Goal: Task Accomplishment & Management: Complete application form

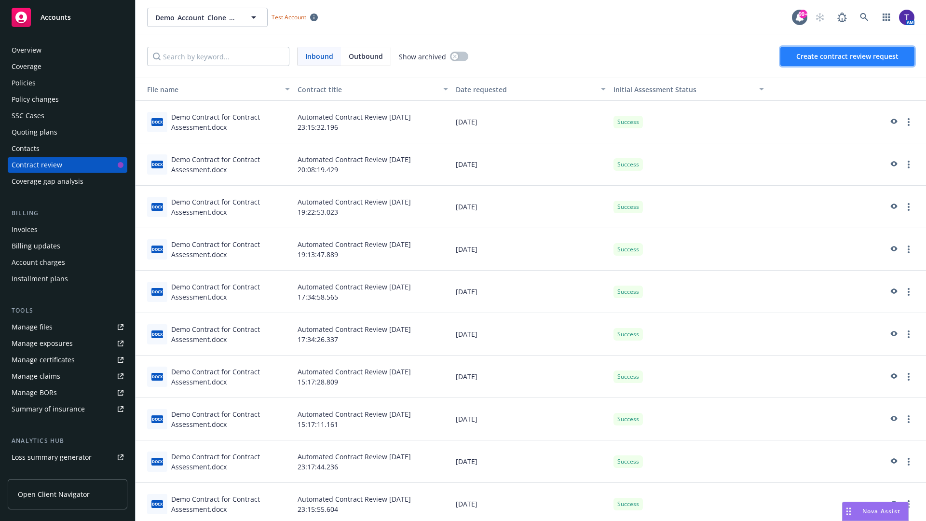
click at [848, 56] on span "Create contract review request" at bounding box center [848, 56] width 102 height 9
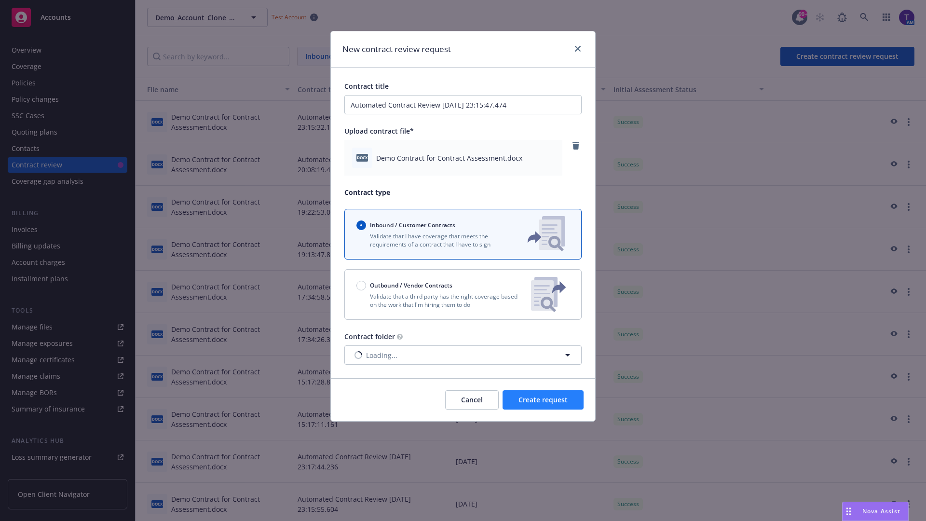
type input "Automated Contract Review 08-14-2025 23:15:47.474"
click at [543, 400] on span "Create request" at bounding box center [543, 399] width 49 height 9
